Goal: Task Accomplishment & Management: Manage account settings

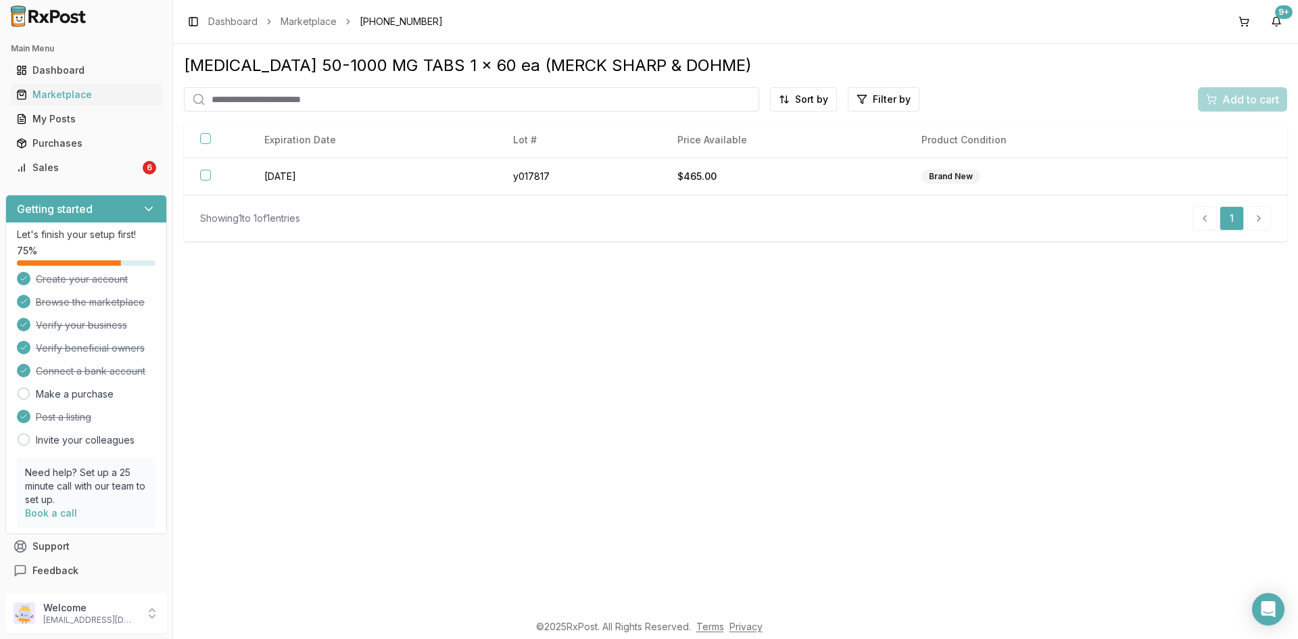
click at [268, 97] on input "search" at bounding box center [471, 99] width 575 height 24
paste input "**********"
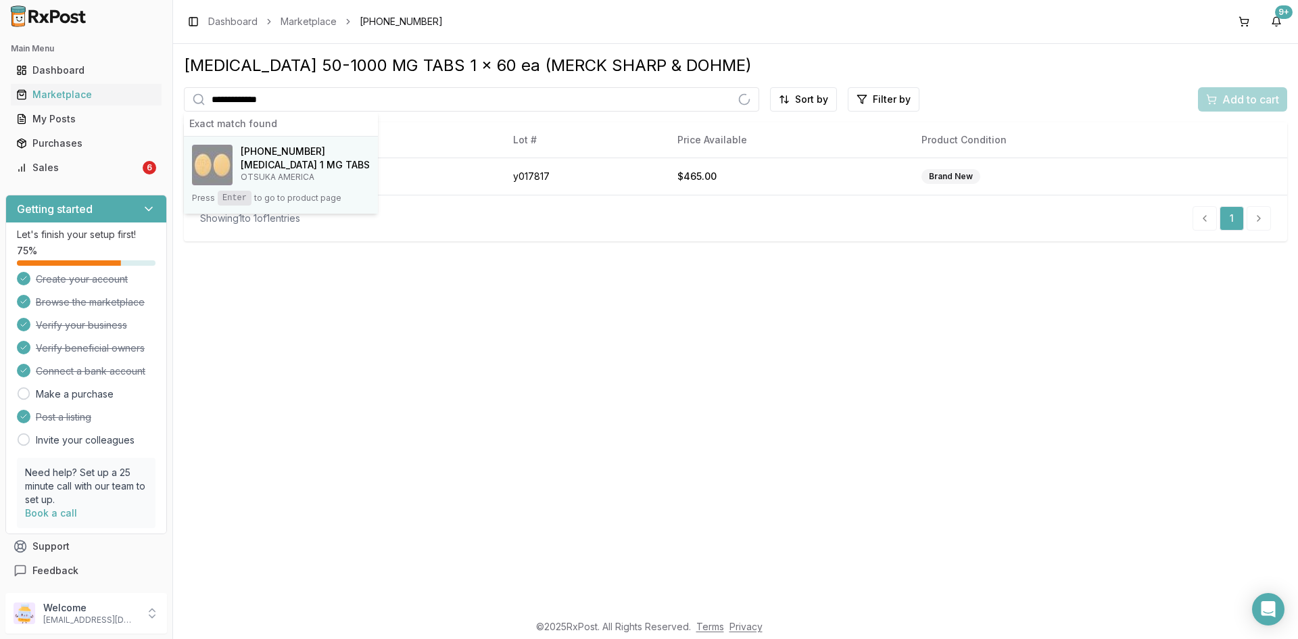
type input "**********"
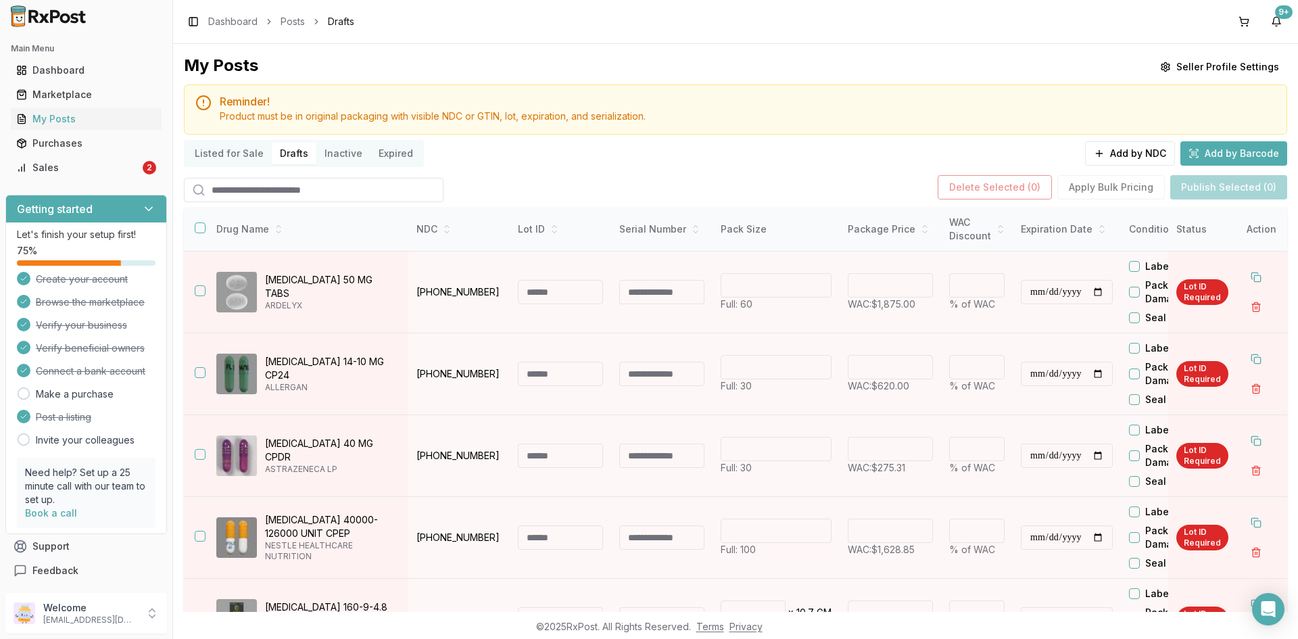
click at [235, 157] on button "Listed for Sale" at bounding box center [229, 154] width 85 height 22
click at [235, 153] on button "Listed for Sale" at bounding box center [229, 154] width 85 height 22
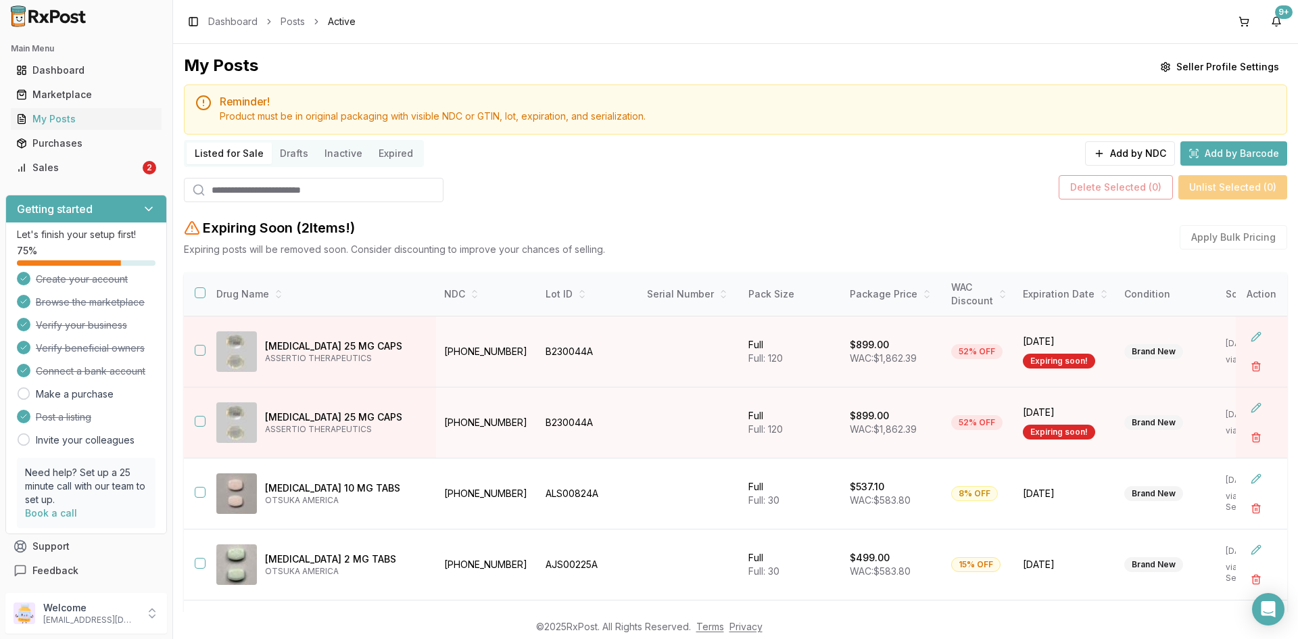
click at [232, 193] on input "search" at bounding box center [314, 190] width 260 height 24
click at [216, 190] on input "search" at bounding box center [314, 190] width 260 height 24
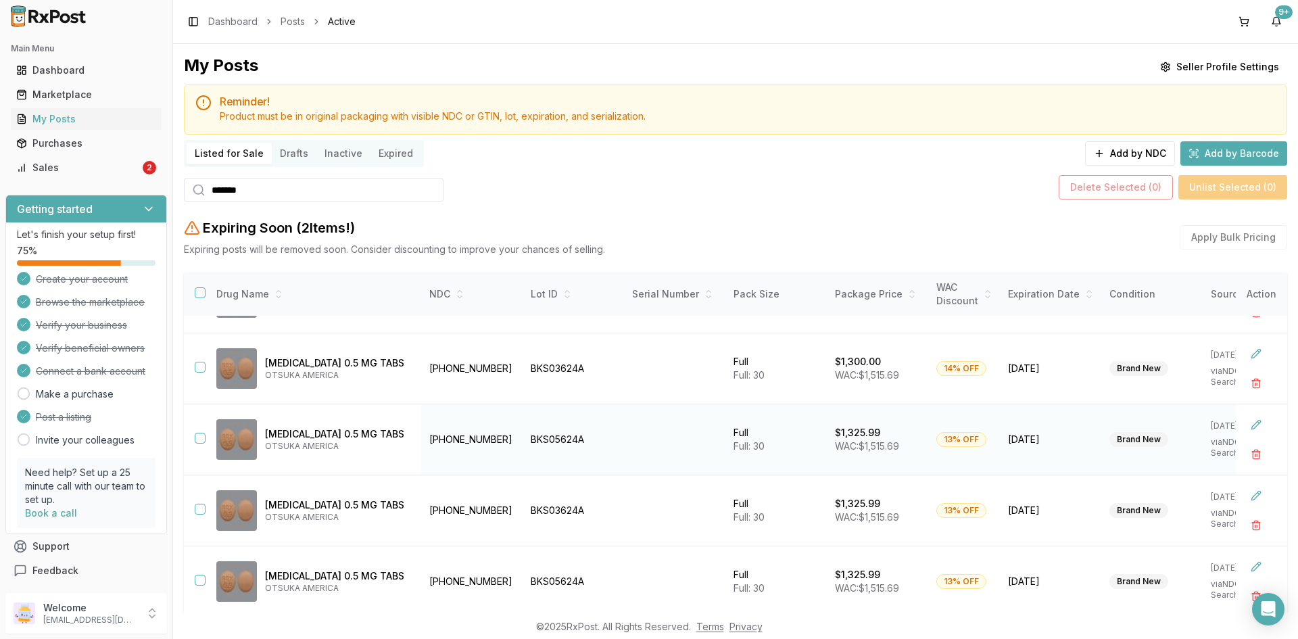
scroll to position [155, 0]
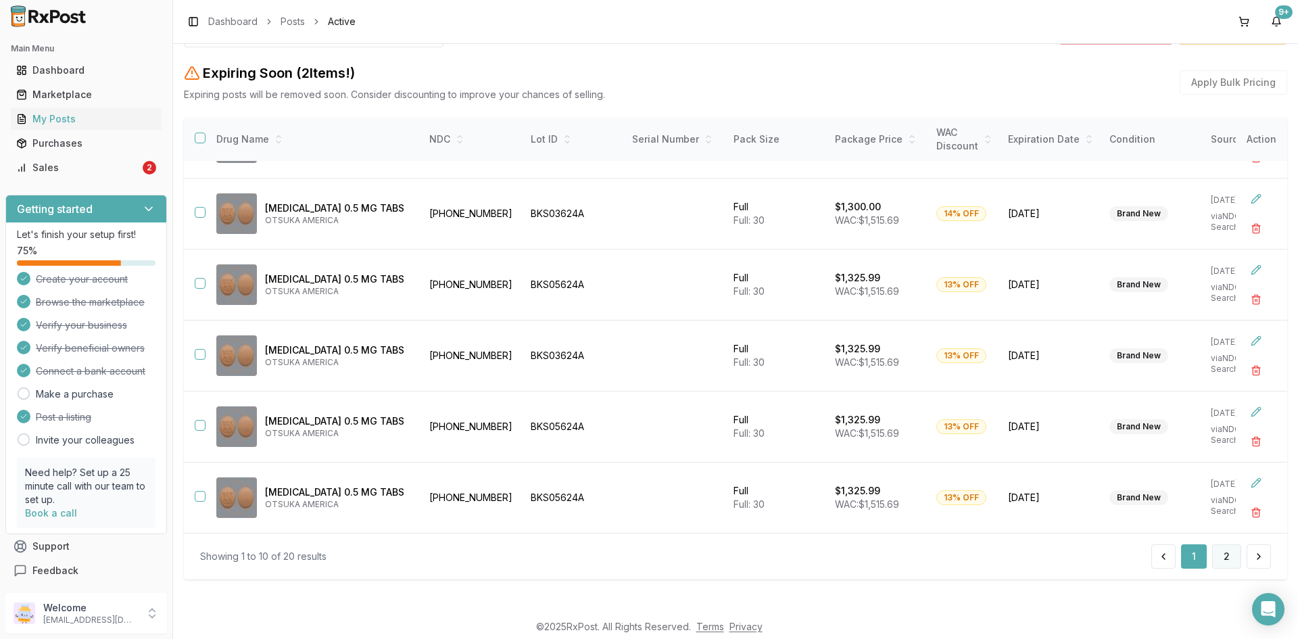
click at [1217, 556] on button "2" at bounding box center [1226, 556] width 29 height 24
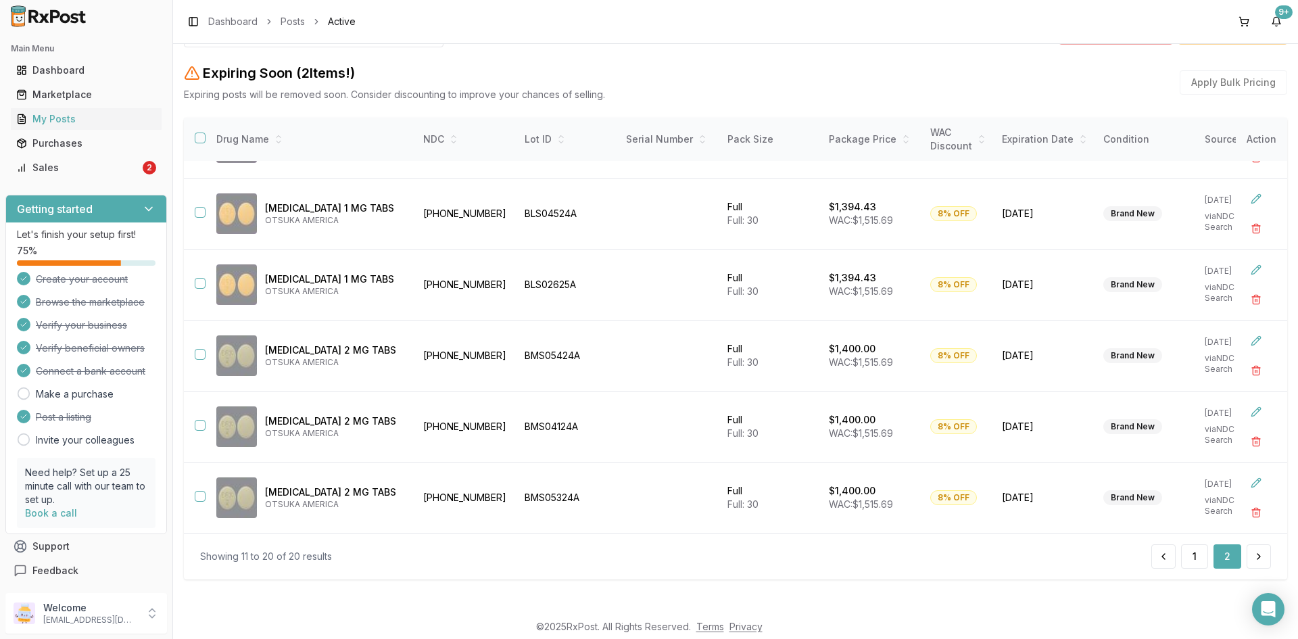
scroll to position [343, 0]
click at [1194, 560] on button "1" at bounding box center [1194, 556] width 27 height 24
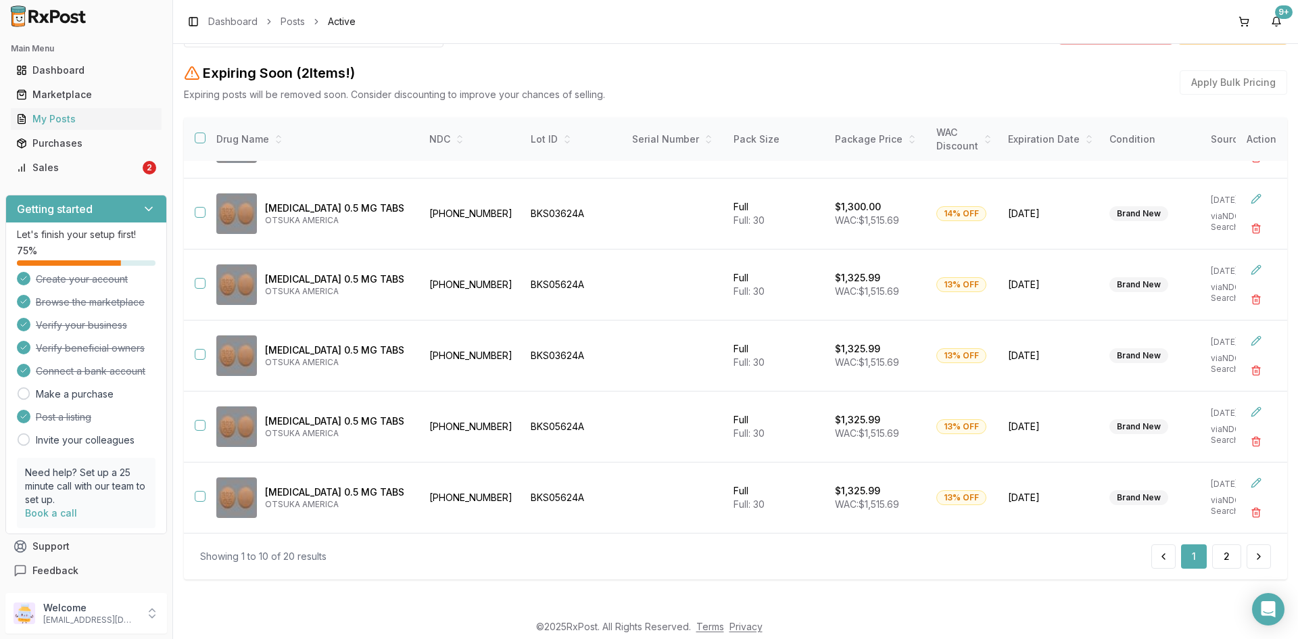
scroll to position [343, 0]
click at [1223, 557] on button "2" at bounding box center [1226, 556] width 29 height 24
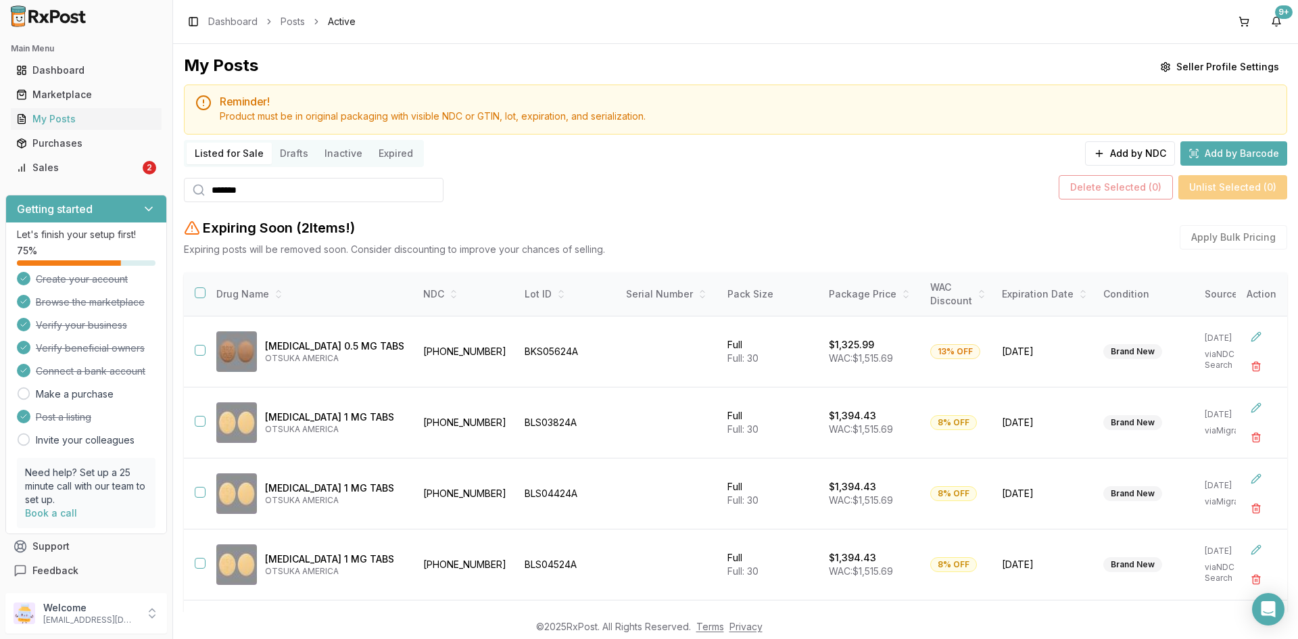
click at [0, 183] on html "Main Menu Dashboard Marketplace My Posts Purchases Sales 2 Getting started Let'…" at bounding box center [649, 319] width 1298 height 639
click at [252, 188] on input "*******" at bounding box center [314, 190] width 260 height 24
drag, startPoint x: 170, startPoint y: 201, endPoint x: 147, endPoint y: 207, distance: 24.4
click at [147, 207] on div "Main Menu Dashboard Marketplace My Posts Purchases Sales 2 Getting started Let'…" at bounding box center [649, 319] width 1298 height 639
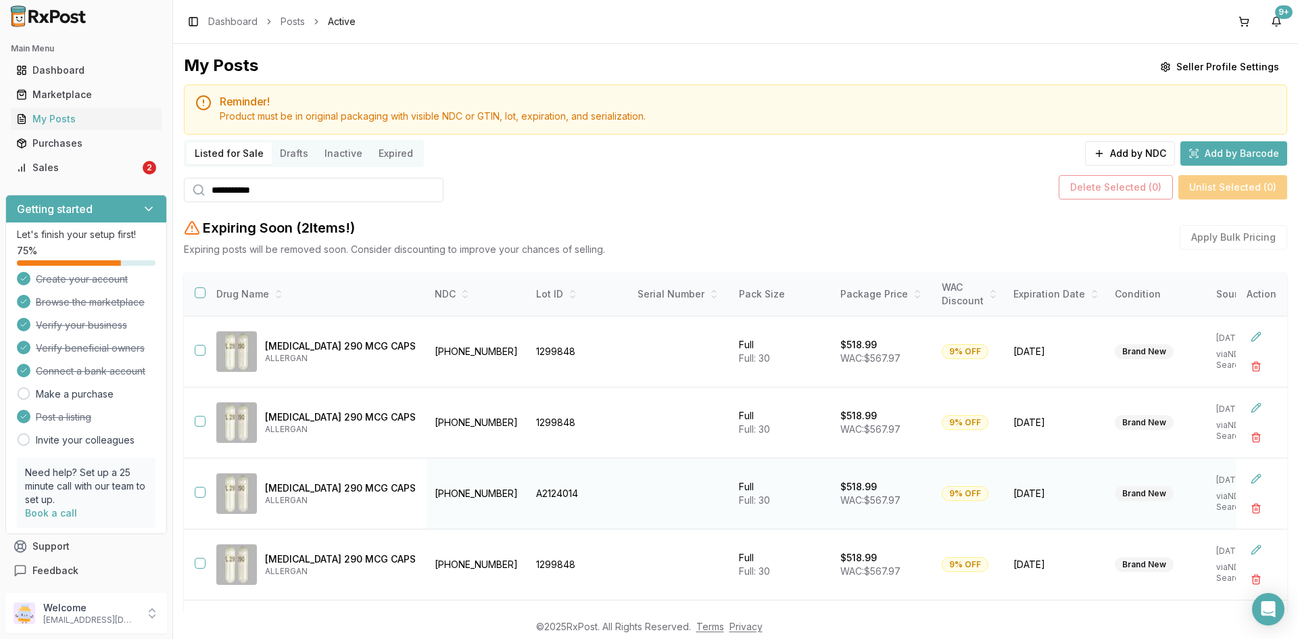
scroll to position [59, 0]
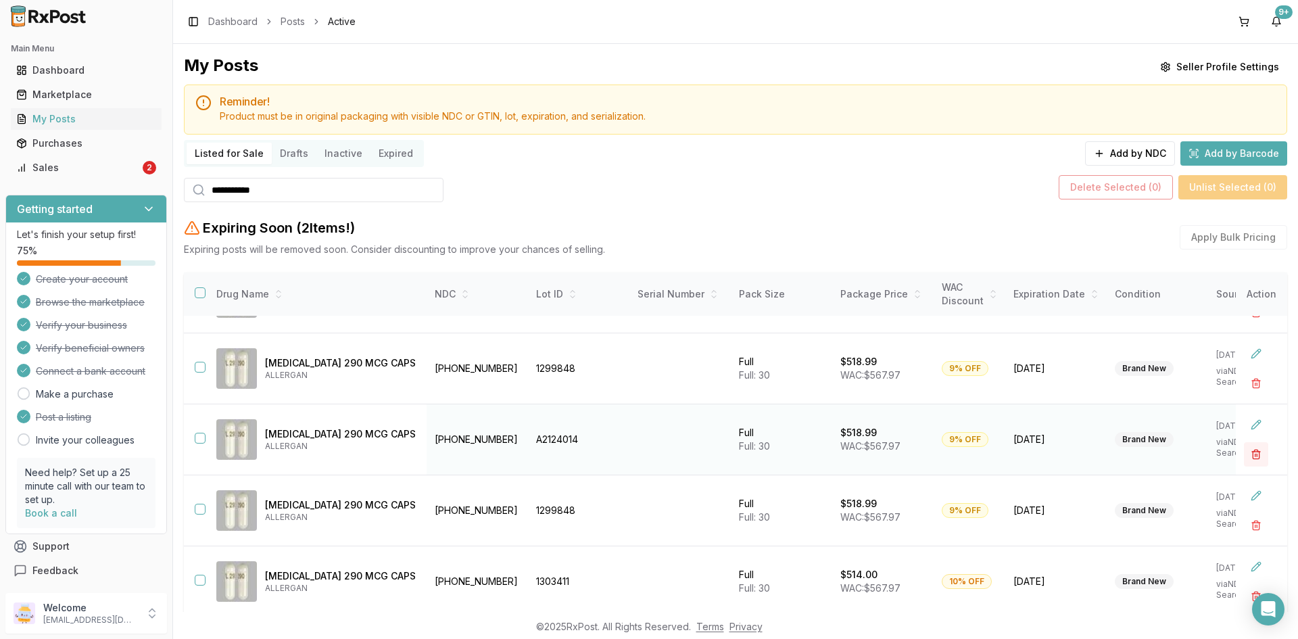
click at [1246, 445] on button "button" at bounding box center [1256, 454] width 24 height 24
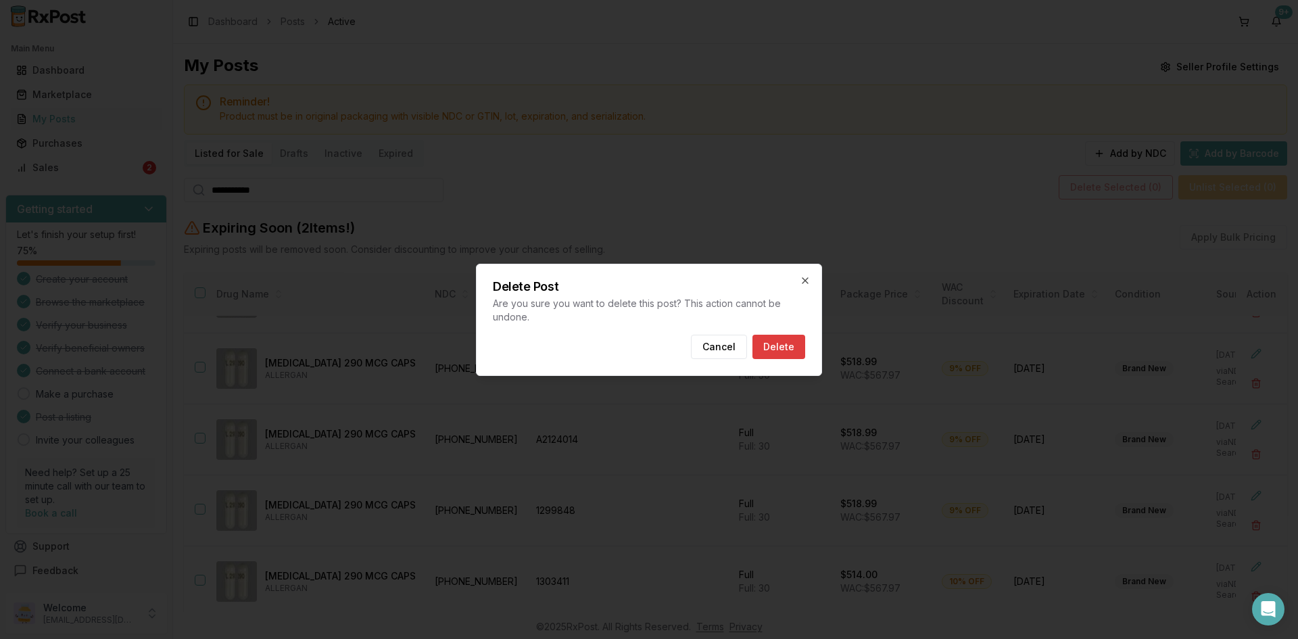
click at [800, 339] on button "Delete" at bounding box center [778, 347] width 53 height 24
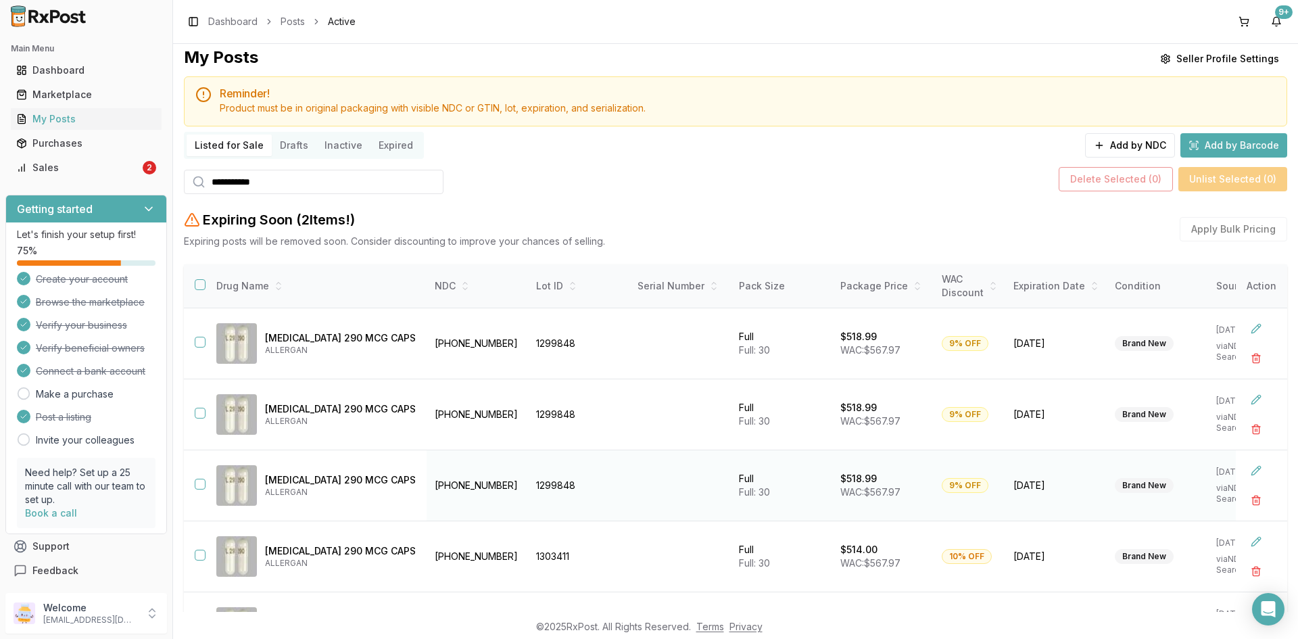
scroll to position [143, 0]
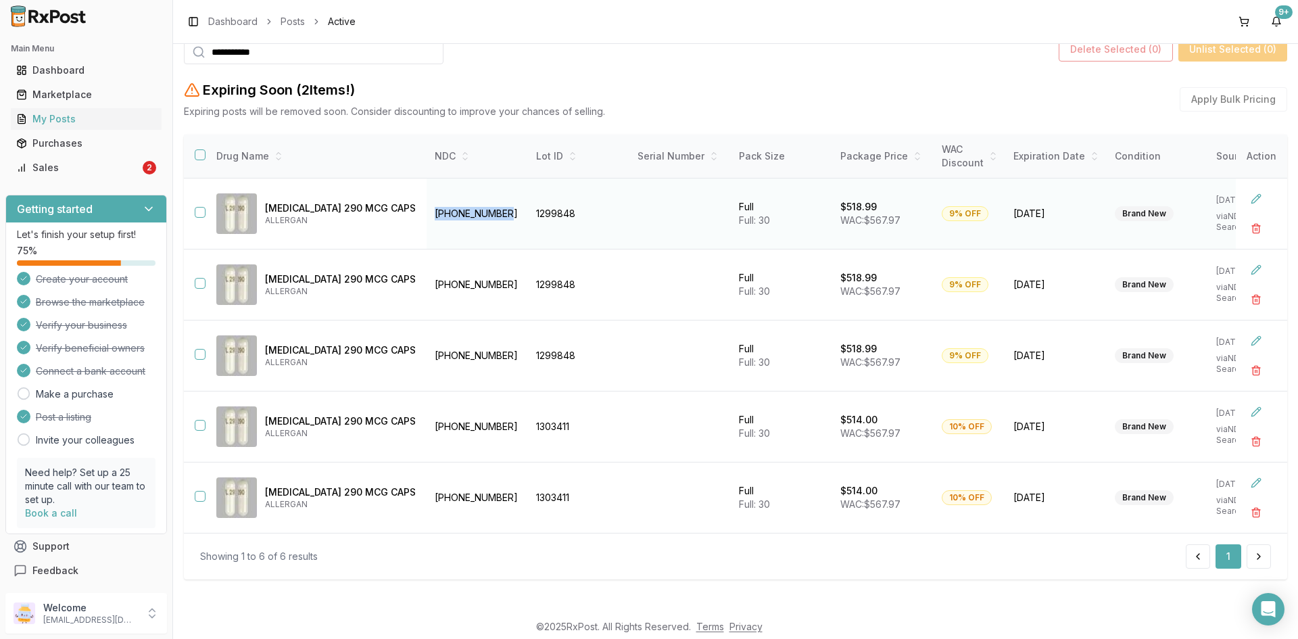
drag, startPoint x: 488, startPoint y: 208, endPoint x: 418, endPoint y: 214, distance: 70.6
click at [427, 214] on td "[PHONE_NUMBER]" at bounding box center [477, 213] width 101 height 71
copy td "[PHONE_NUMBER]"
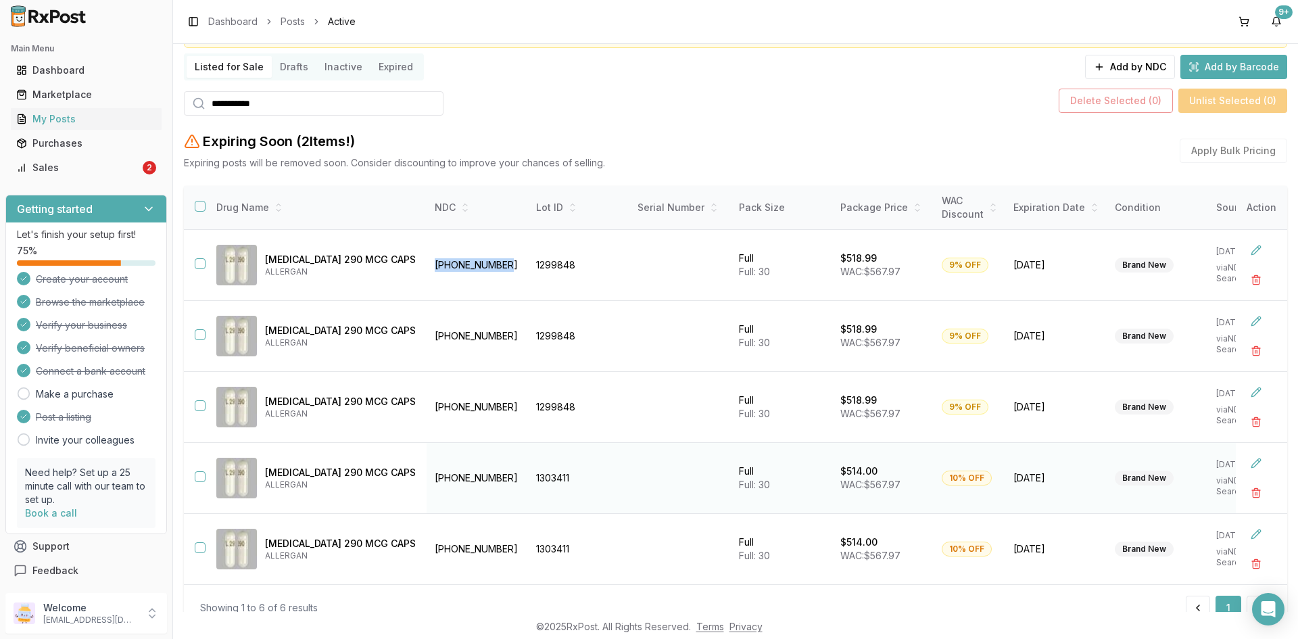
scroll to position [8, 0]
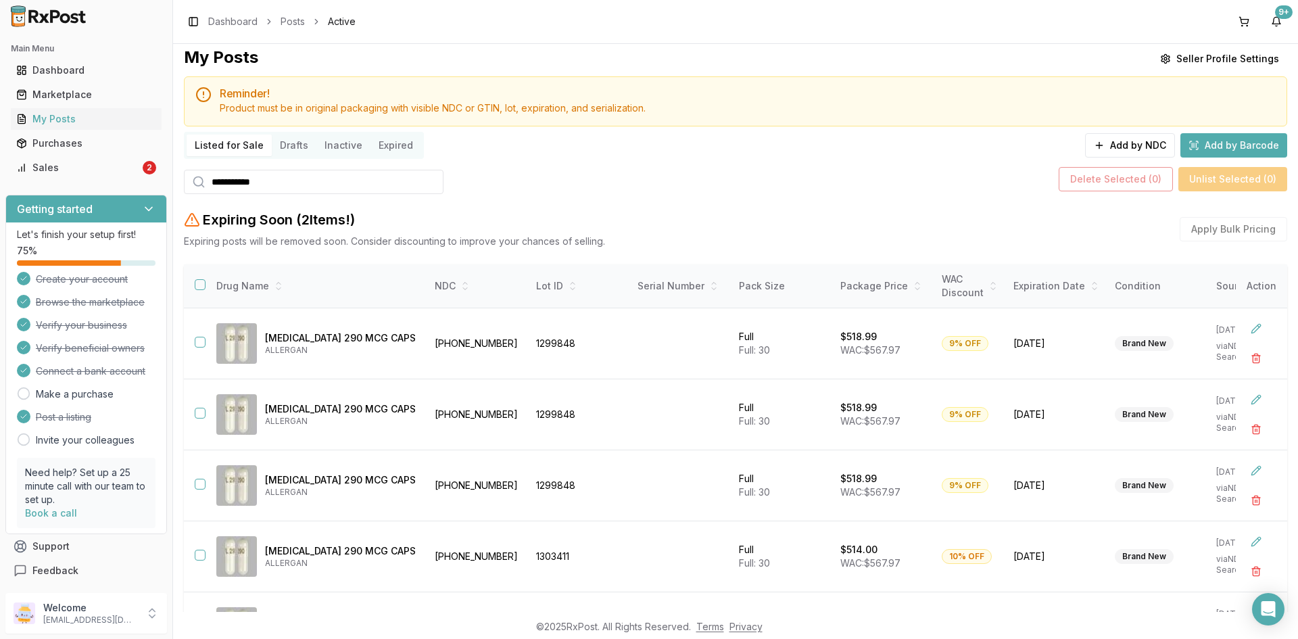
click at [284, 182] on input "**********" at bounding box center [314, 182] width 260 height 24
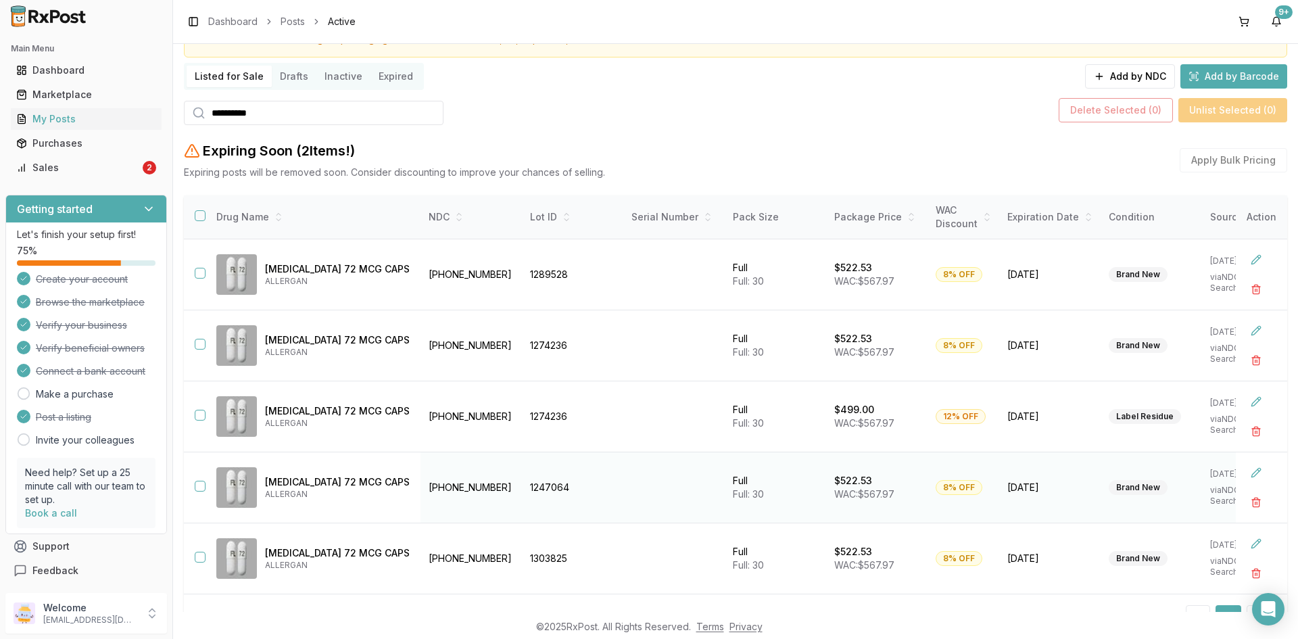
scroll to position [143, 0]
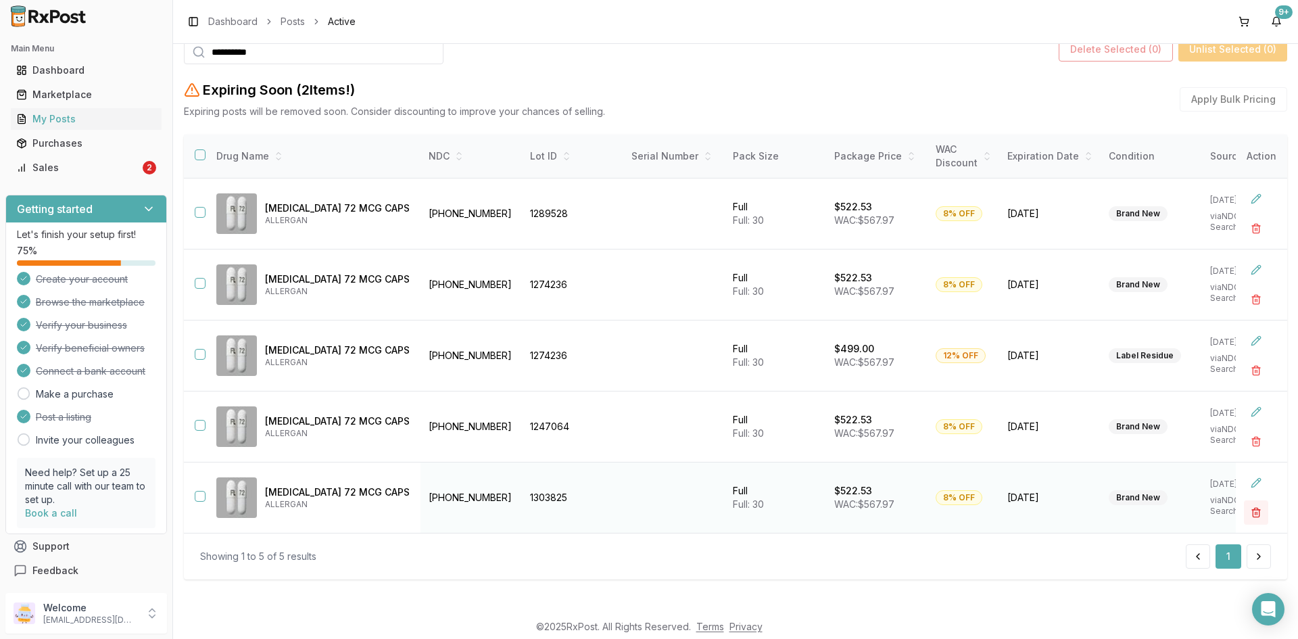
type input "**********"
click at [1255, 506] on button "button" at bounding box center [1256, 512] width 24 height 24
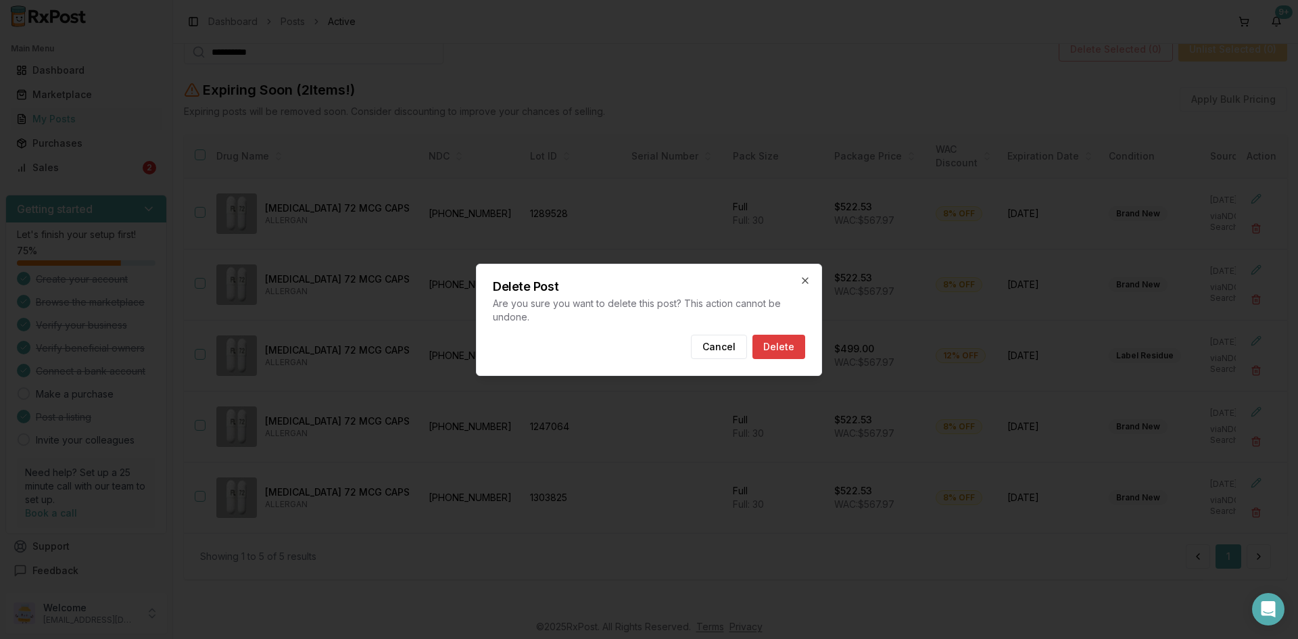
click at [777, 344] on button "Delete" at bounding box center [778, 347] width 53 height 24
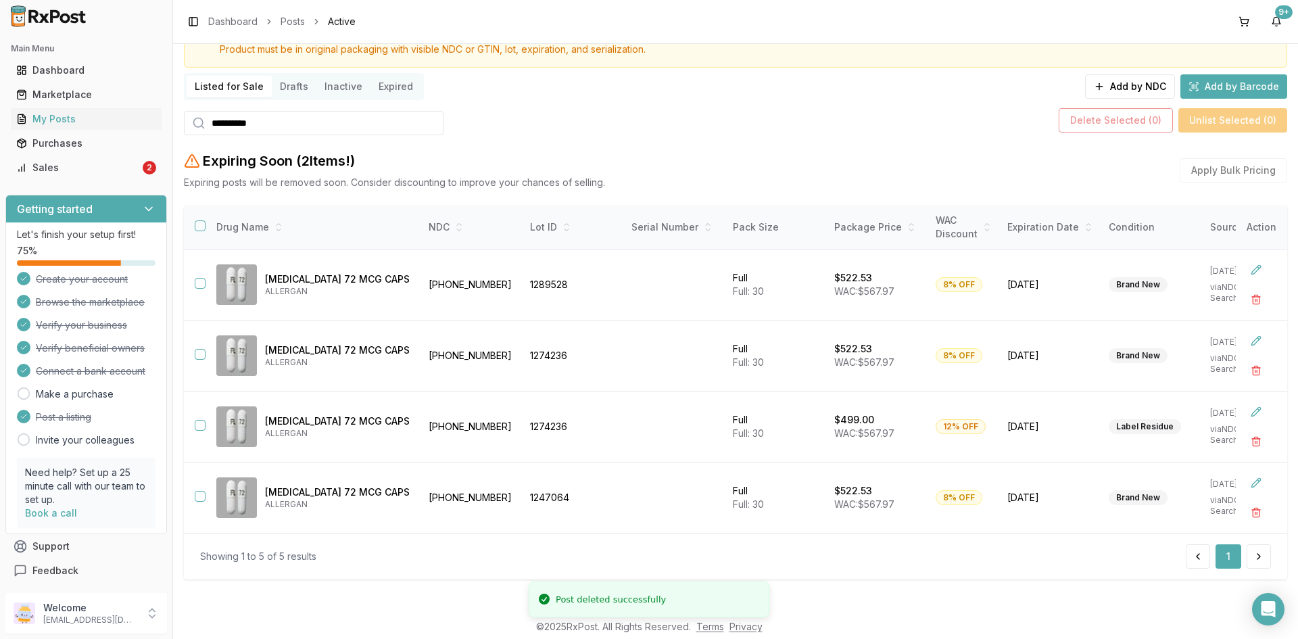
scroll to position [72, 0]
